Goal: Information Seeking & Learning: Learn about a topic

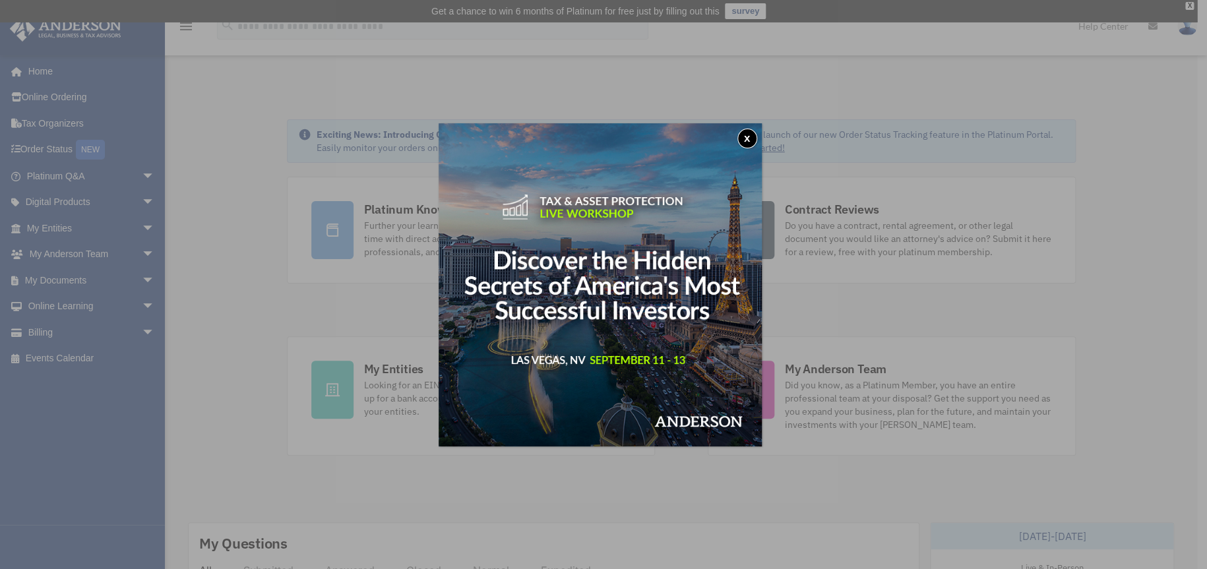
click at [746, 135] on button "x" at bounding box center [747, 139] width 20 height 20
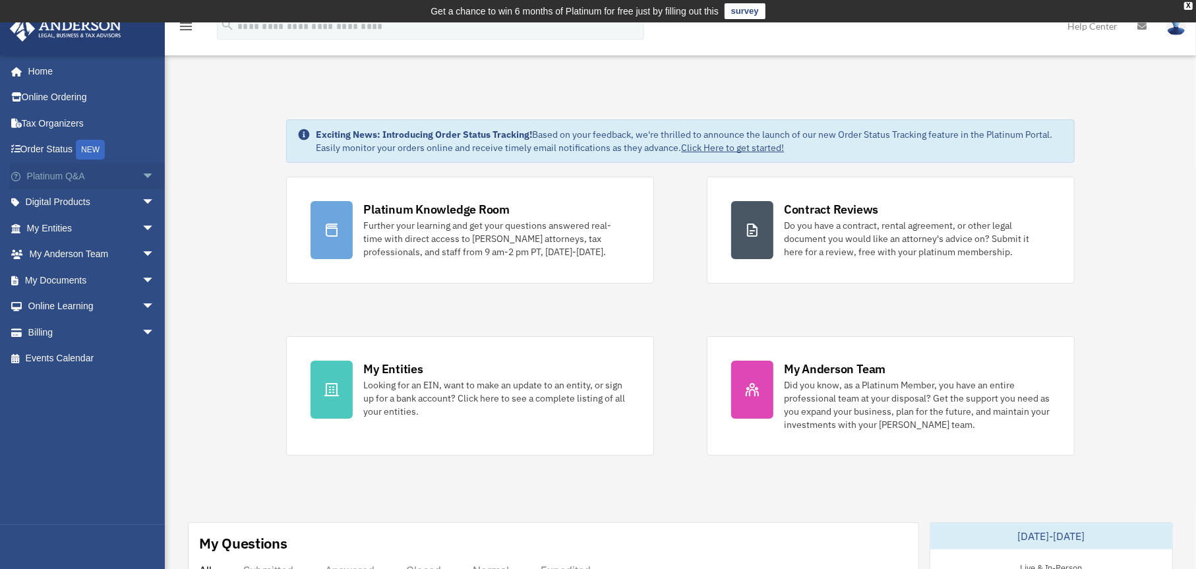
click at [142, 171] on span "arrow_drop_down" at bounding box center [155, 176] width 26 height 27
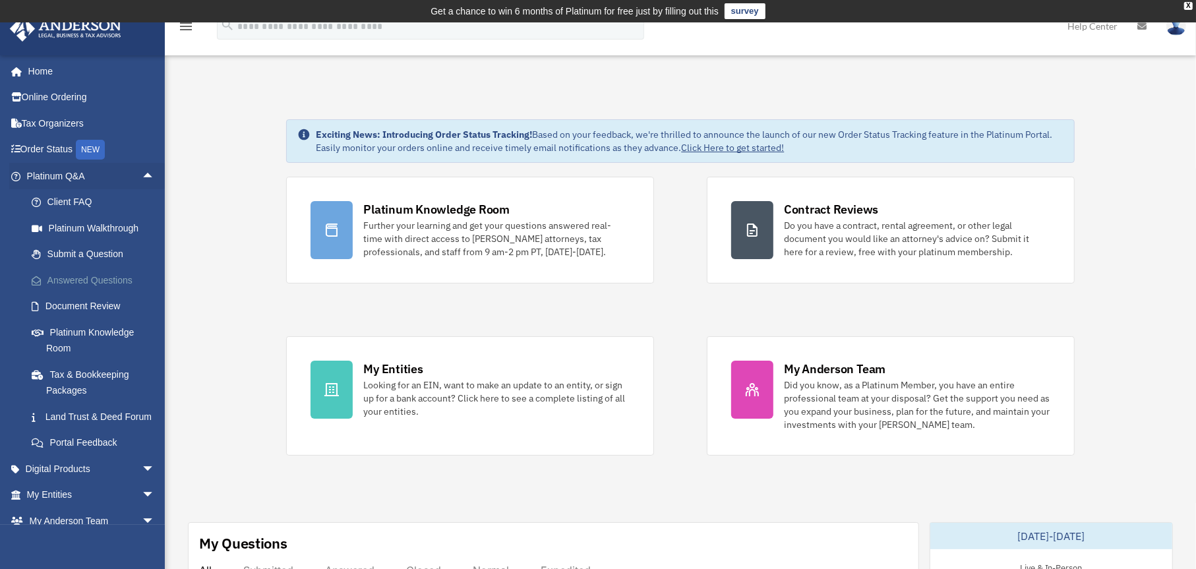
click at [105, 283] on link "Answered Questions" at bounding box center [96, 280] width 156 height 26
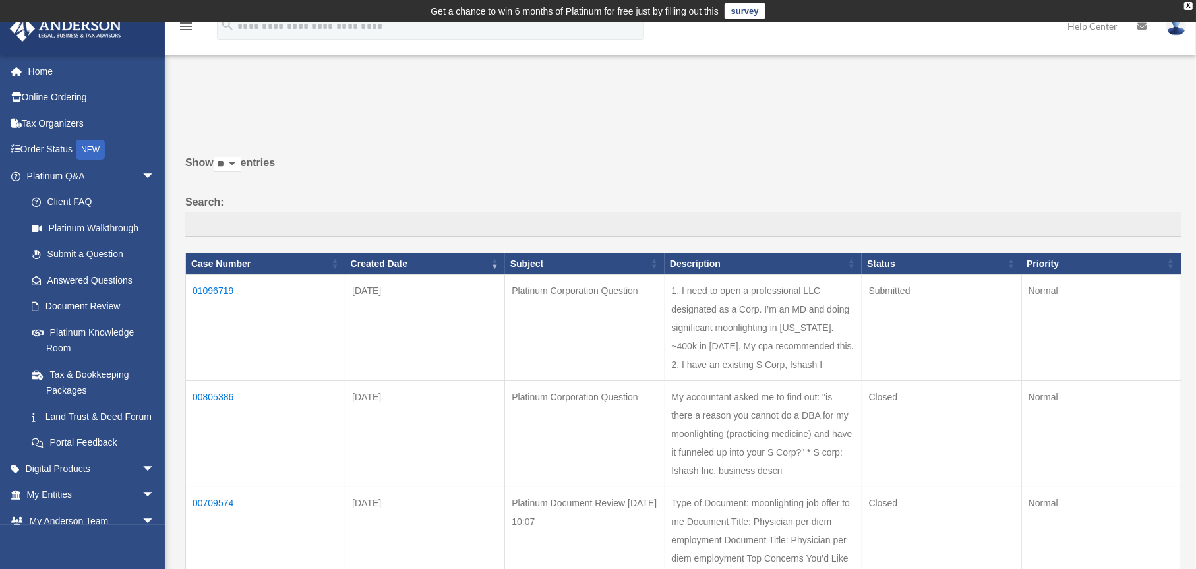
click at [694, 321] on td "1. I need to open a professional LLC designated as a Corp. I’m an MD and doing …" at bounding box center [763, 328] width 197 height 106
click at [212, 289] on td "01096719" at bounding box center [266, 328] width 160 height 106
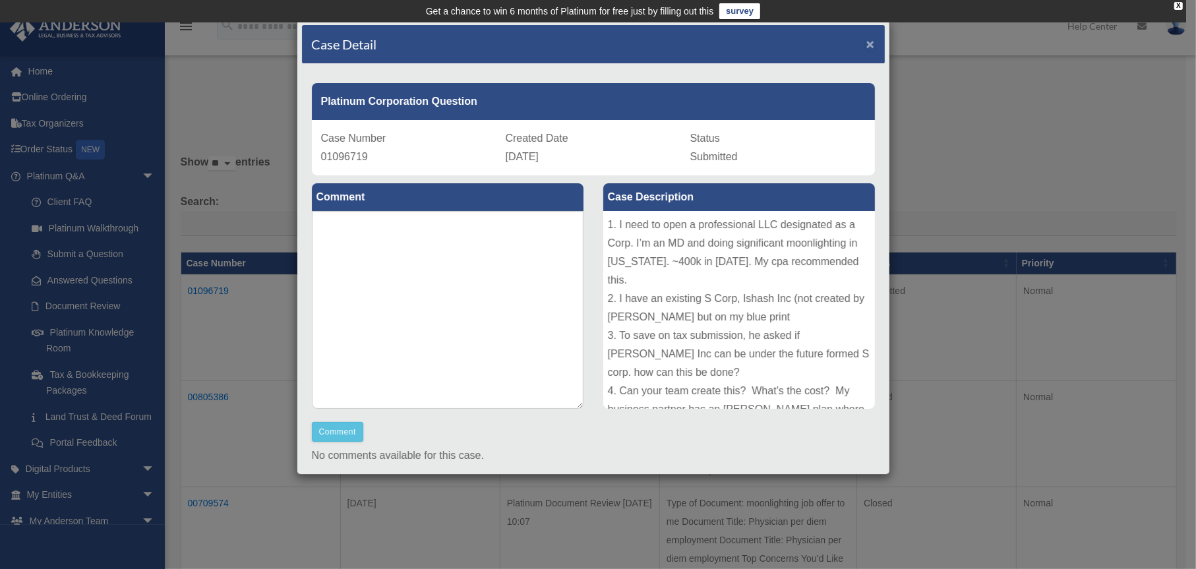
click at [866, 40] on span "×" at bounding box center [870, 43] width 9 height 15
